Goal: Task Accomplishment & Management: Manage account settings

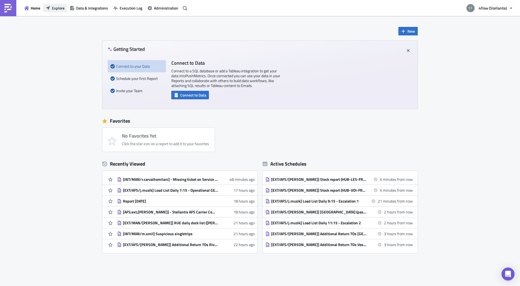
click at [55, 9] on span "Explore" at bounding box center [58, 8] width 13 height 6
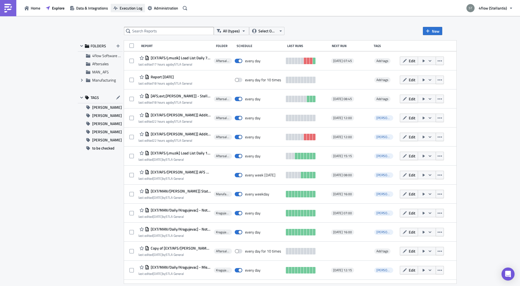
click at [130, 7] on span "Execution Log" at bounding box center [131, 8] width 23 height 6
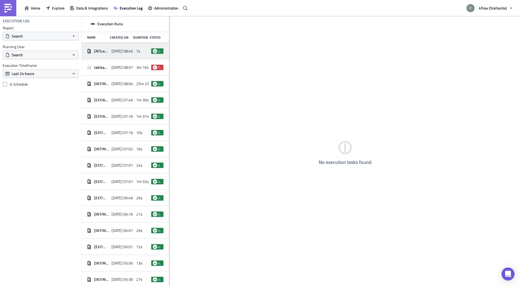
click at [123, 47] on div "[DATE] 08:46" at bounding box center [122, 51] width 22 height 10
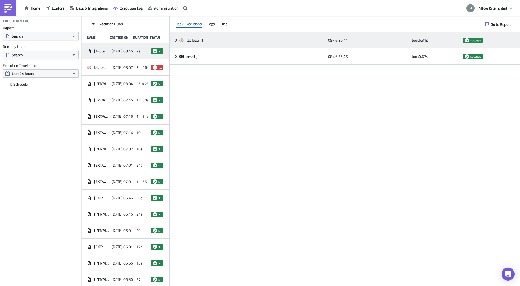
click at [176, 41] on icon at bounding box center [176, 40] width 4 height 4
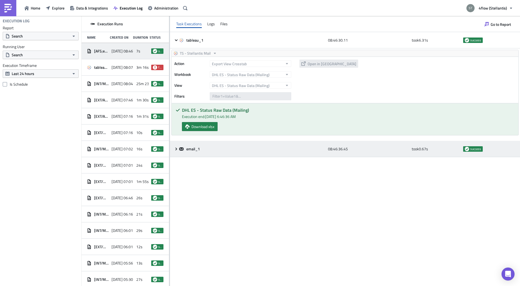
click at [177, 148] on icon at bounding box center [176, 149] width 4 height 4
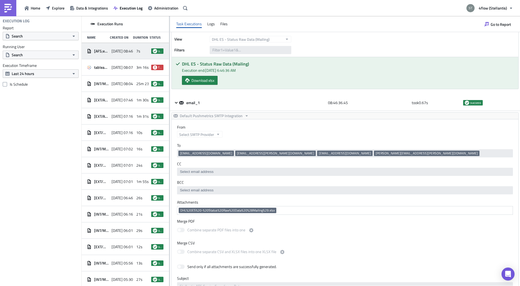
scroll to position [54, 0]
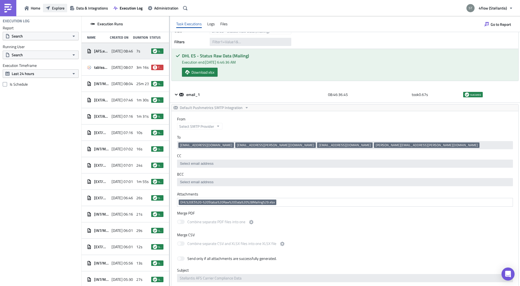
click at [52, 8] on span "Explore" at bounding box center [58, 8] width 13 height 6
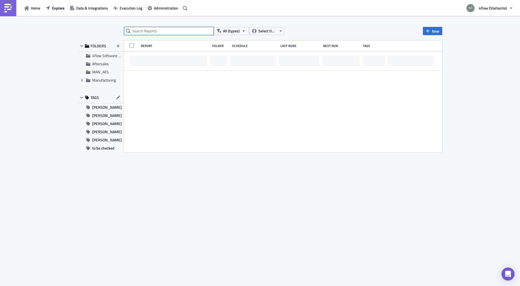
click at [160, 31] on input "text" at bounding box center [169, 31] width 90 height 8
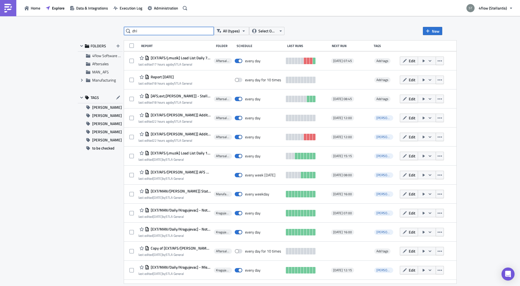
type input "dhl"
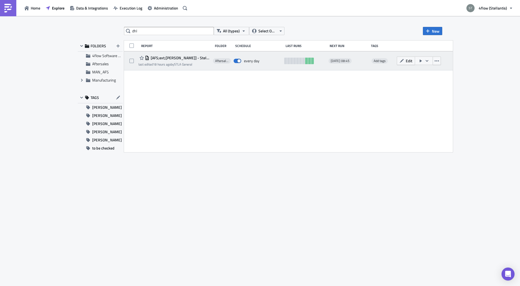
click at [183, 57] on span "[AFS;ext;[PERSON_NAME]] - Stellantis AFS Carrier Compliance Data DHL" at bounding box center [179, 57] width 61 height 5
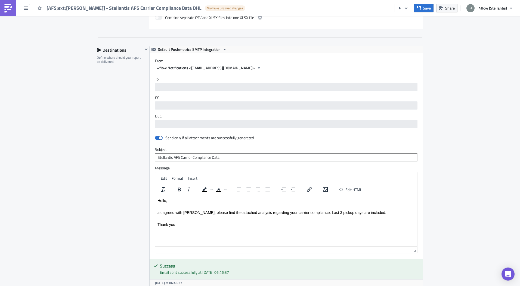
scroll to position [272, 0]
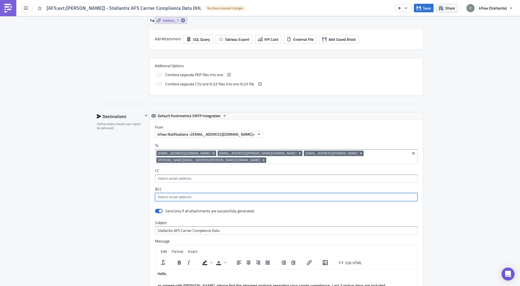
click at [188, 194] on input at bounding box center [285, 196] width 259 height 5
type input "[PERSON_NAME][EMAIL_ADDRESS][DOMAIN_NAME]"
click at [76, 217] on div "Aftersales Execution Log Edit " [AFS;ext;[PERSON_NAME]] - Stellantis AFS Carrie…" at bounding box center [260, 115] width 520 height 742
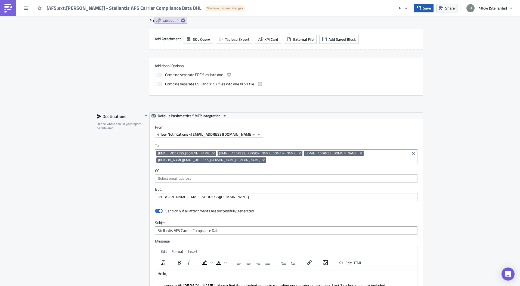
click at [424, 9] on span "Save" at bounding box center [427, 8] width 8 height 6
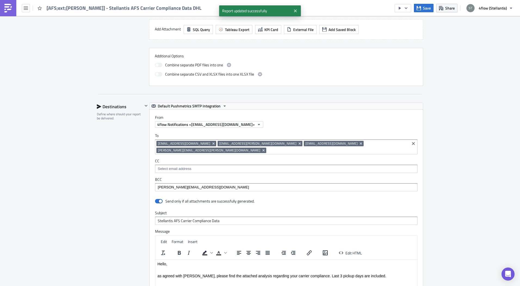
click at [188, 185] on input "[PERSON_NAME][EMAIL_ADDRESS][DOMAIN_NAME]" at bounding box center [285, 187] width 259 height 5
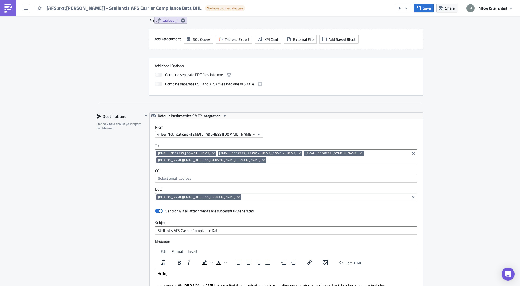
drag, startPoint x: 455, startPoint y: 66, endPoint x: 449, endPoint y: 48, distance: 18.3
click at [454, 65] on div "Aftersales Execution Log Edit " [AFS;ext;[PERSON_NAME]] - Stellantis AFS Carrie…" at bounding box center [260, 115] width 520 height 742
click at [423, 10] on button "Save" at bounding box center [424, 8] width 20 height 8
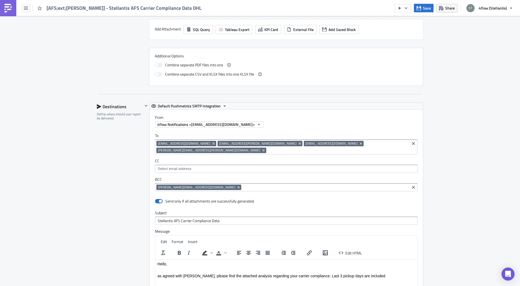
click at [56, 229] on div "Aftersales Execution Log Edit " [AFS;ext;[PERSON_NAME]] - Stellantis AFS Carrie…" at bounding box center [260, 110] width 520 height 733
